Goal: Information Seeking & Learning: Learn about a topic

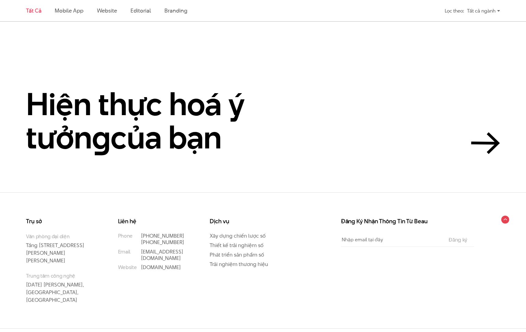
scroll to position [1311, 0]
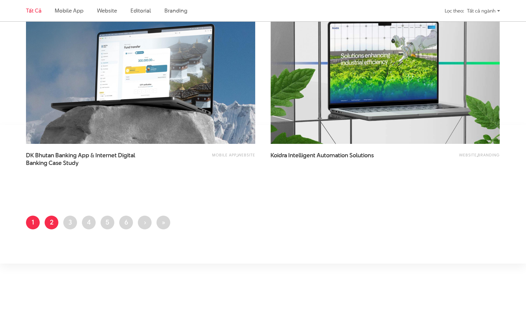
click at [51, 219] on link "Trang 2" at bounding box center [52, 223] width 14 height 14
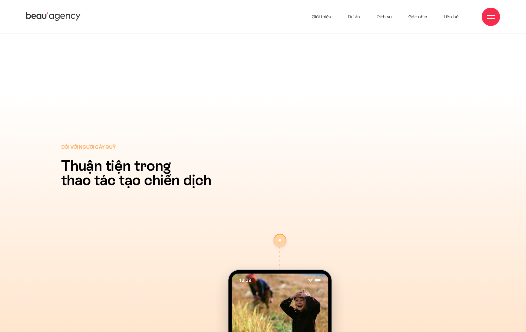
scroll to position [8455, 0]
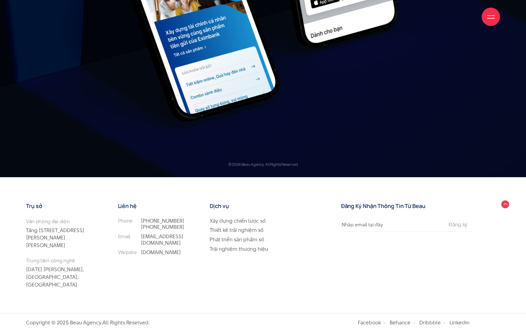
scroll to position [8225, 0]
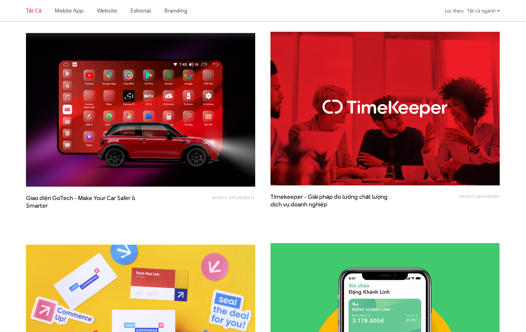
scroll to position [1323, 0]
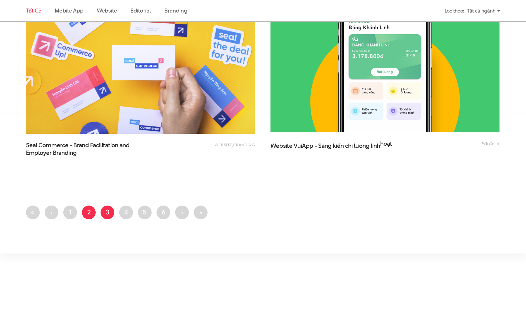
click at [107, 214] on link "Trang 3" at bounding box center [107, 212] width 14 height 14
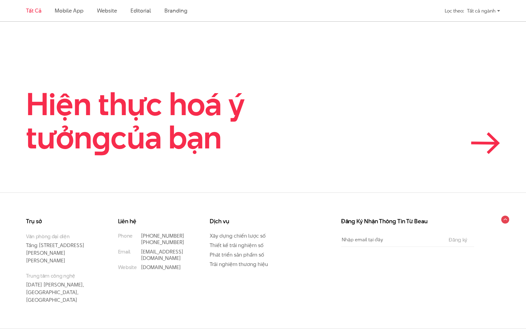
scroll to position [1316, 0]
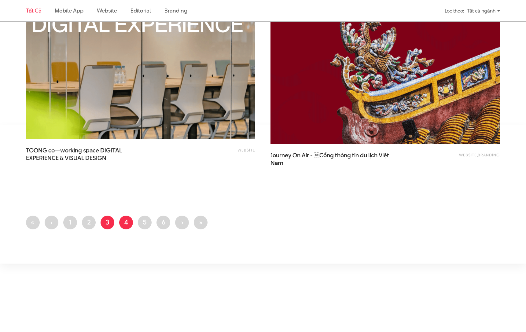
click at [124, 219] on link "Trang 4" at bounding box center [126, 223] width 14 height 14
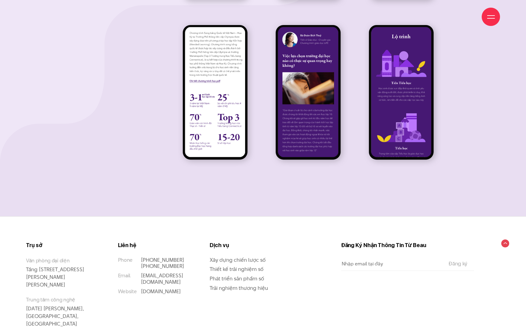
scroll to position [9071, 0]
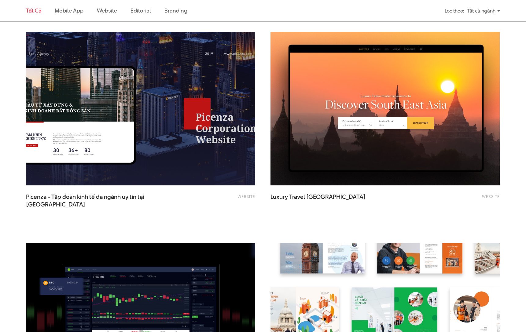
scroll to position [1323, 0]
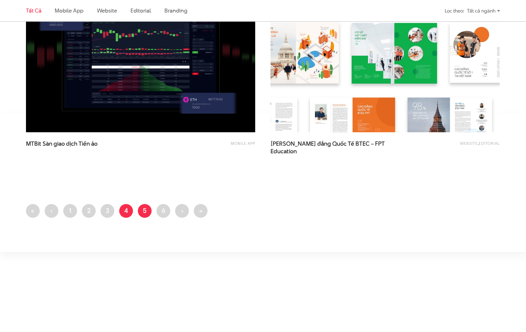
click at [140, 213] on link "Trang 5" at bounding box center [145, 211] width 14 height 14
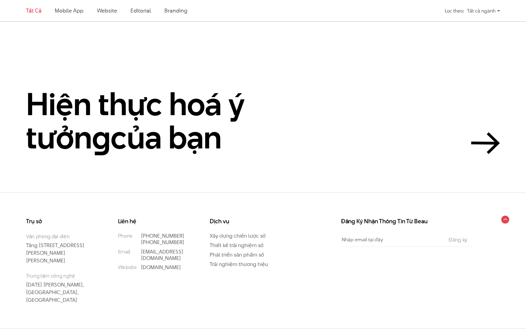
scroll to position [1311, 0]
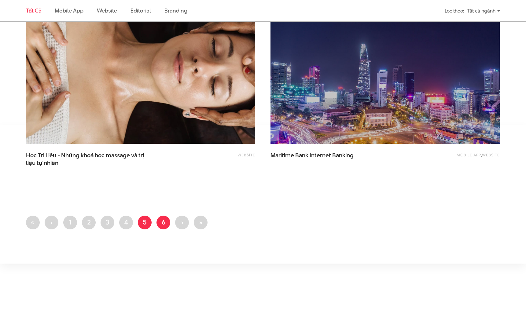
click at [161, 224] on link "Trang 6" at bounding box center [163, 223] width 14 height 14
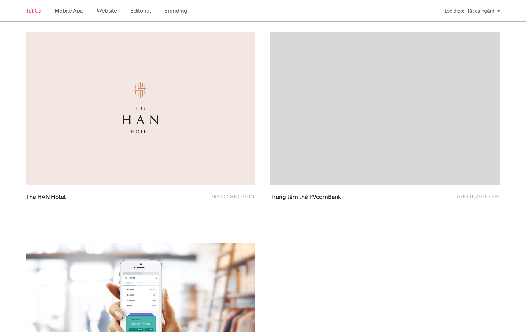
scroll to position [1323, 0]
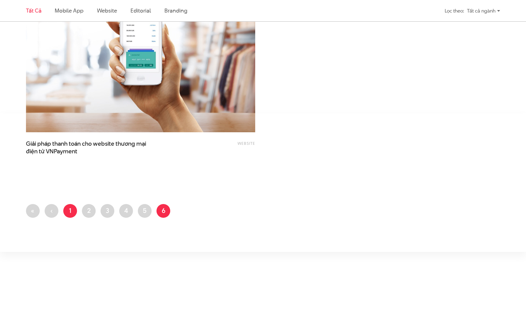
click at [73, 213] on link "Trang 1" at bounding box center [70, 211] width 14 height 14
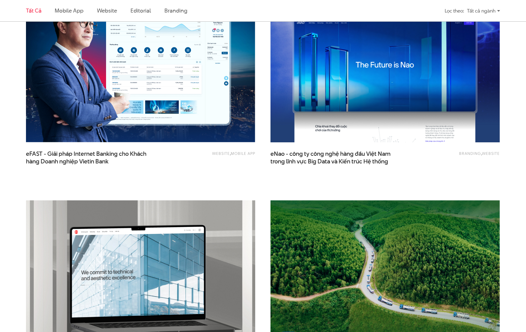
scroll to position [1059, 0]
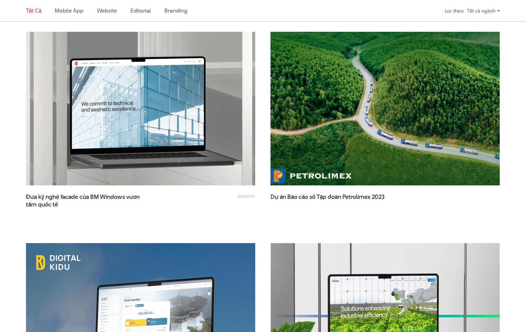
click at [464, 85] on img at bounding box center [385, 108] width 252 height 169
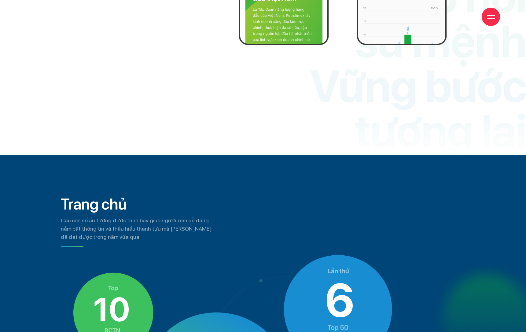
scroll to position [2369, 0]
